Goal: Transaction & Acquisition: Purchase product/service

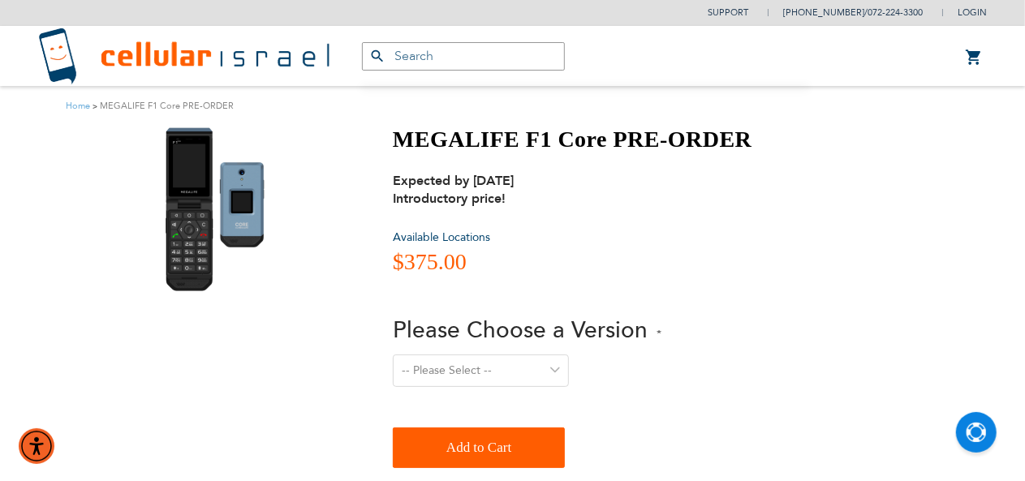
scroll to position [21, 0]
click at [479, 188] on strong "Expected by [DATE]" at bounding box center [453, 181] width 121 height 18
click at [564, 192] on div "Expected by [DATE] Introductory price!" at bounding box center [519, 190] width 252 height 36
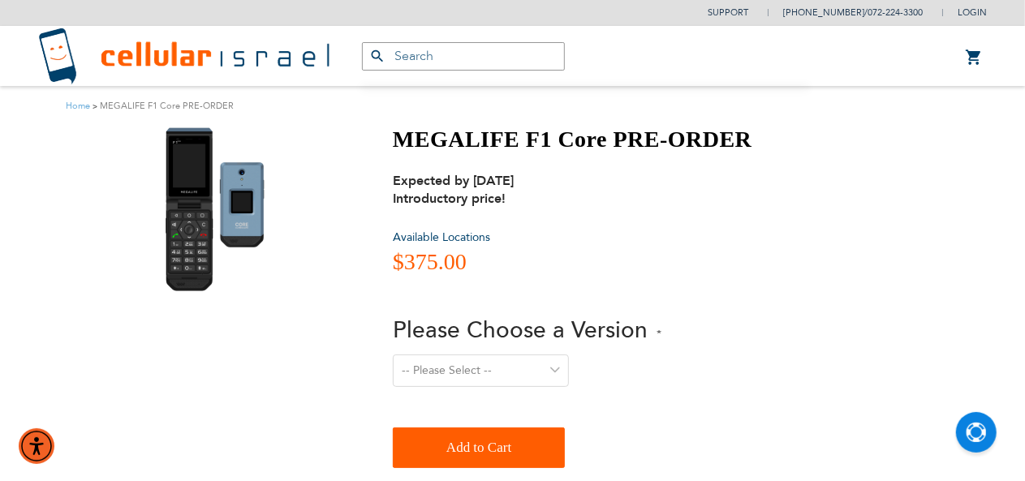
click at [564, 192] on div "Expected by [DATE] Introductory price!" at bounding box center [519, 190] width 252 height 36
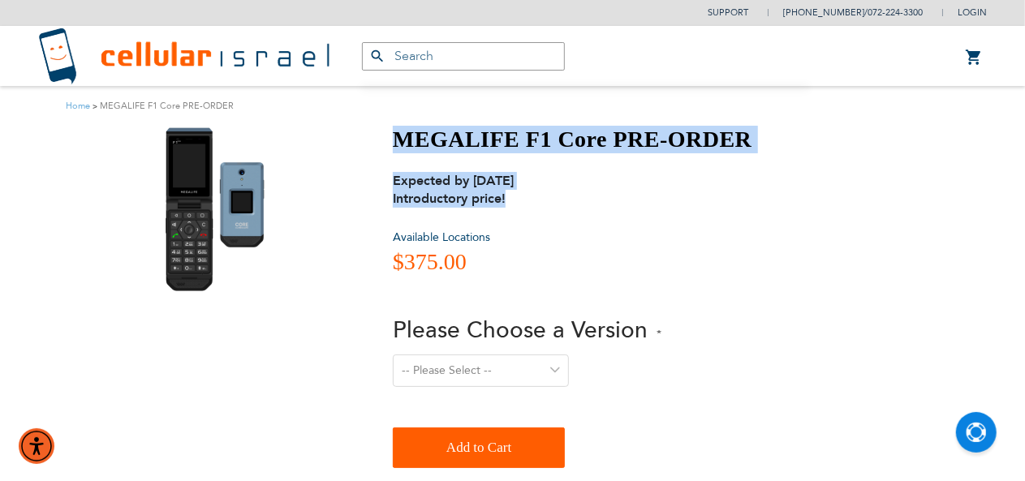
drag, startPoint x: 564, startPoint y: 192, endPoint x: 393, endPoint y: 143, distance: 178.1
click at [393, 143] on div "MEGALIFE F1 Core PRE-ORDER Expected by [DATE] Introductory price! Available Loc…" at bounding box center [573, 297] width 360 height 343
click at [393, 143] on h1 "MEGALIFE F1 Core PRE-ORDER" at bounding box center [573, 140] width 360 height 28
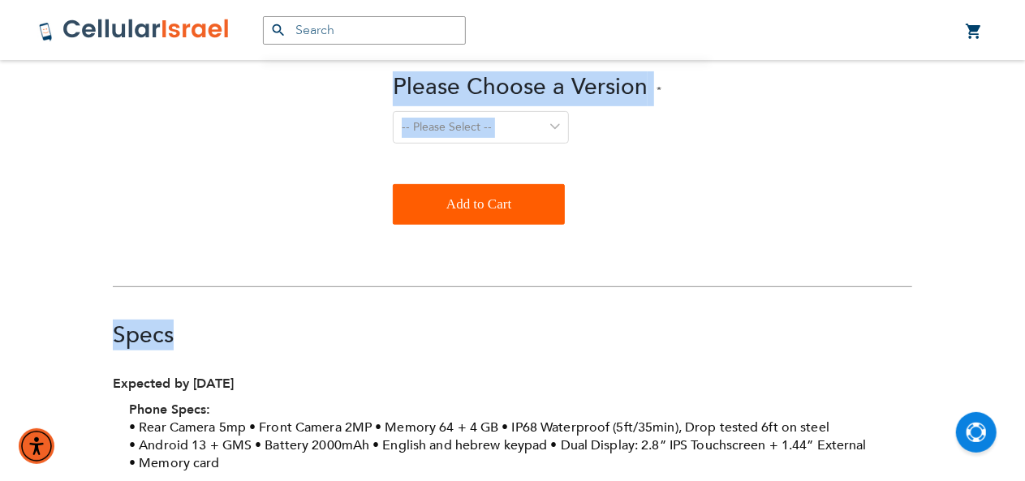
drag, startPoint x: 393, startPoint y: 143, endPoint x: 753, endPoint y: 303, distance: 394.4
click at [750, 325] on div "375 MEGALIFE F1 Core PRE-ORDER Expected by [DATE] Introductory price! Available…" at bounding box center [513, 340] width 824 height 917
click at [751, 257] on div "375 MEGALIFE F1 Core PRE-ORDER Expected by [DATE] Introductory price! Available…" at bounding box center [513, 340] width 824 height 917
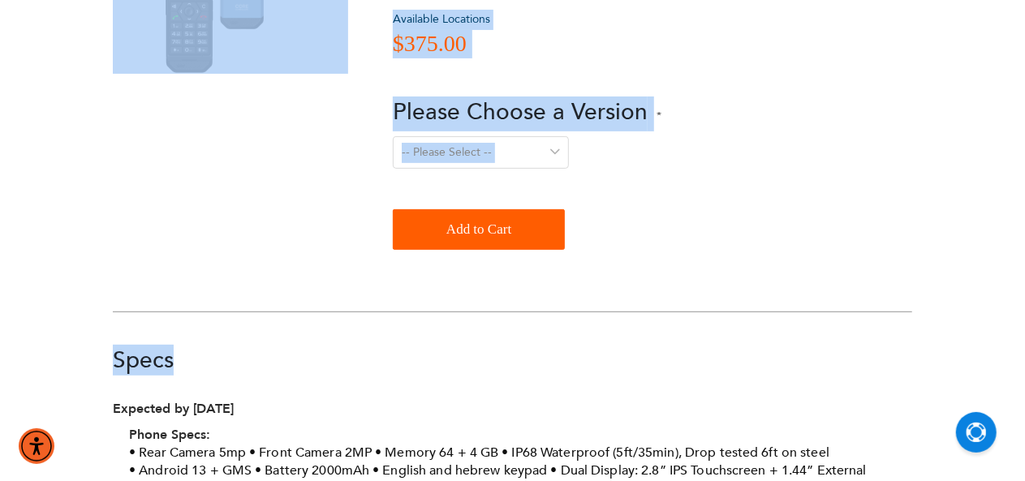
scroll to position [0, 0]
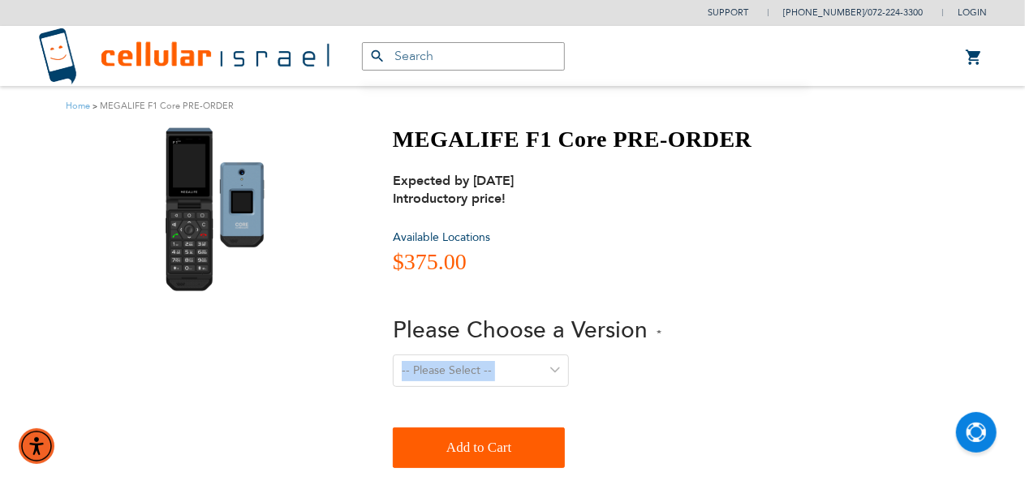
drag, startPoint x: 751, startPoint y: 257, endPoint x: 784, endPoint y: 334, distance: 84.0
click at [774, 331] on div at bounding box center [774, 331] width 0 height 0
